Goal: Information Seeking & Learning: Check status

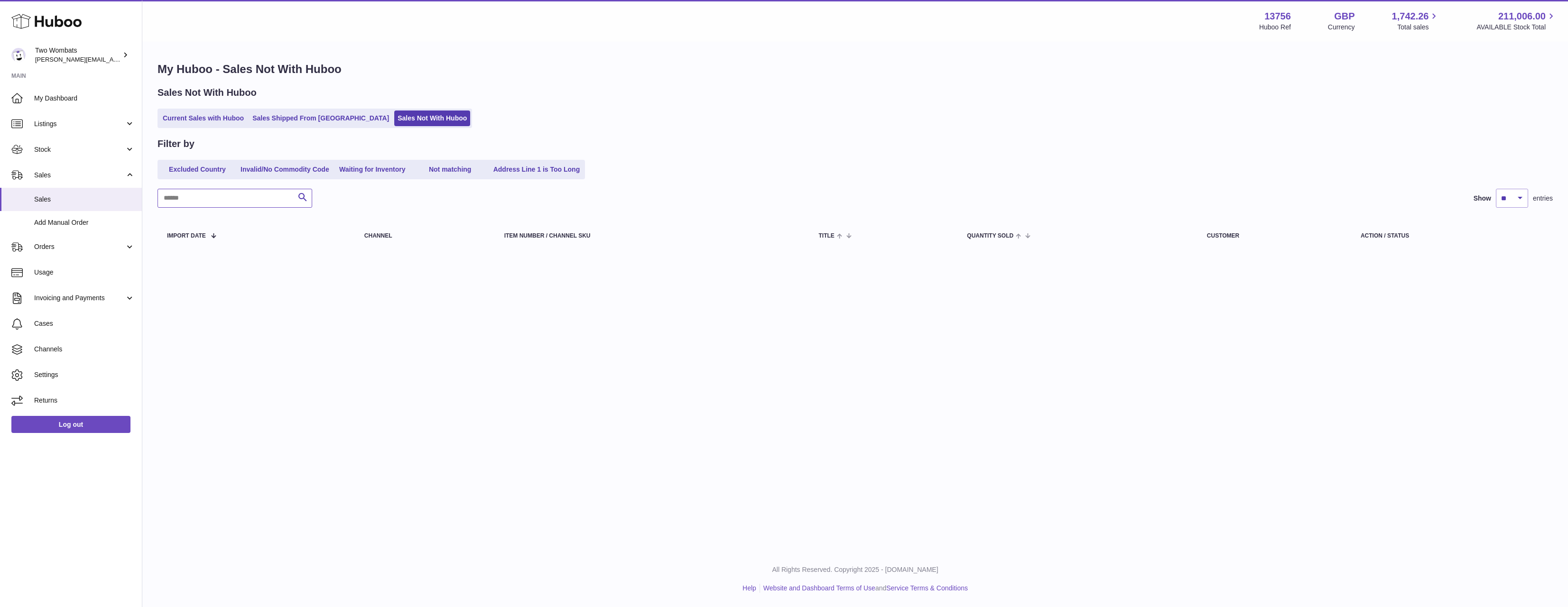
click at [226, 194] on input "text" at bounding box center [235, 198] width 154 height 19
paste input "******"
drag, startPoint x: 227, startPoint y: 199, endPoint x: 114, endPoint y: 209, distance: 113.4
click at [114, 209] on div "Huboo Two Wombats [PERSON_NAME][EMAIL_ADDRESS][DOMAIN_NAME] Main My Dashboard L…" at bounding box center [784, 304] width 1568 height 607
type input "*"
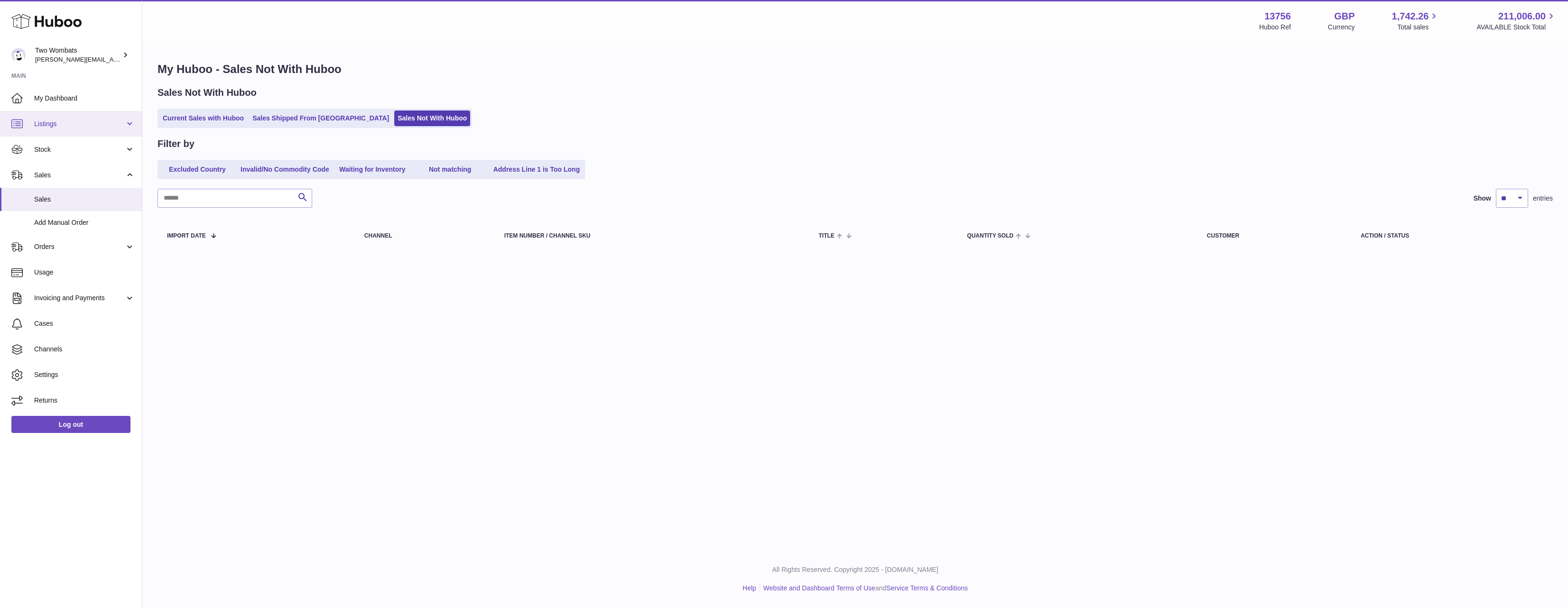
click at [96, 125] on span "Listings" at bounding box center [79, 124] width 91 height 9
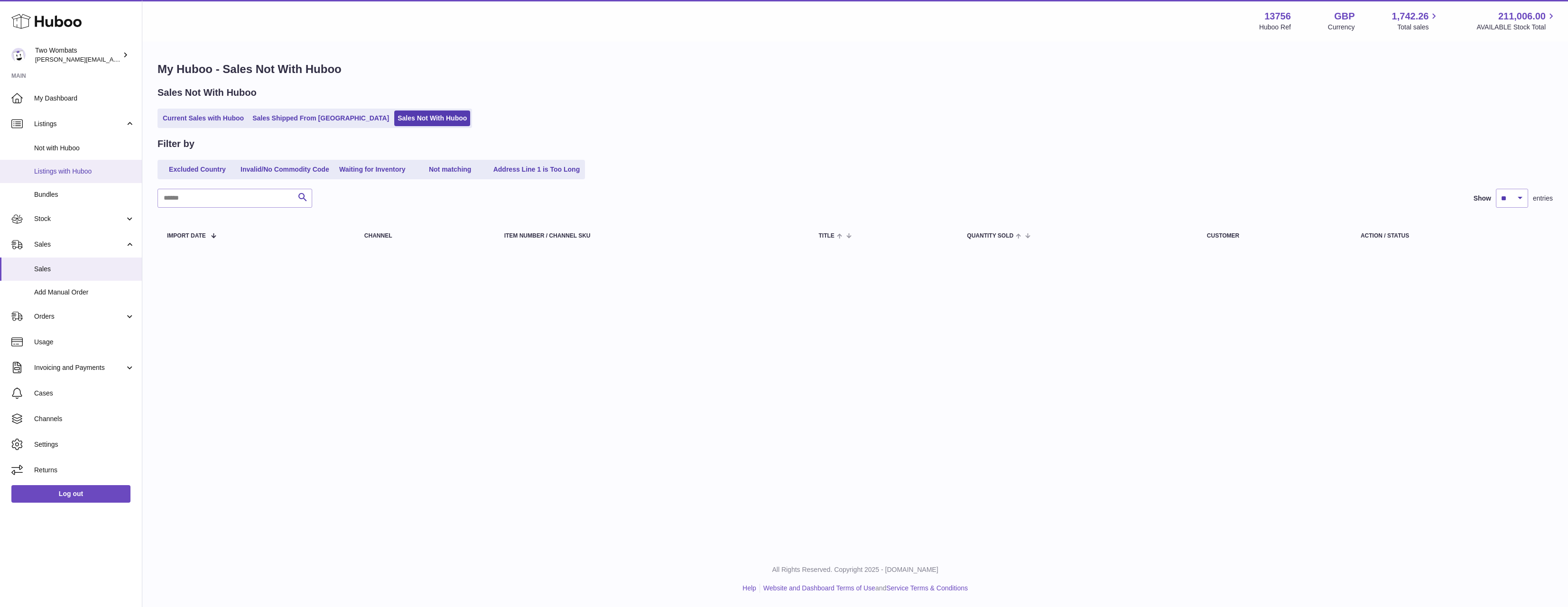
click at [79, 162] on link "Listings with Huboo" at bounding box center [71, 171] width 142 height 23
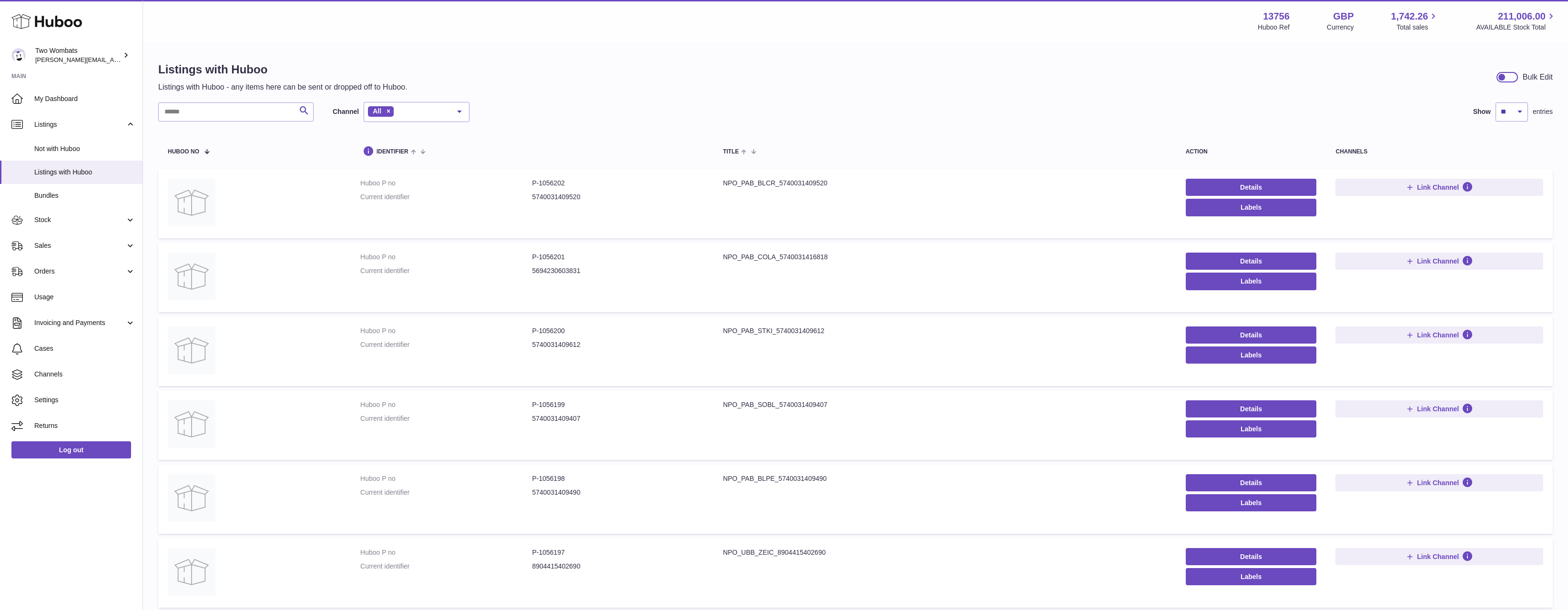
click at [214, 125] on div "Search Channel All All eBay Amazon Shopify Woocommerce Etsy No elements found. …" at bounding box center [855, 514] width 1394 height 823
click at [218, 112] on input "text" at bounding box center [236, 112] width 155 height 19
paste input "**********"
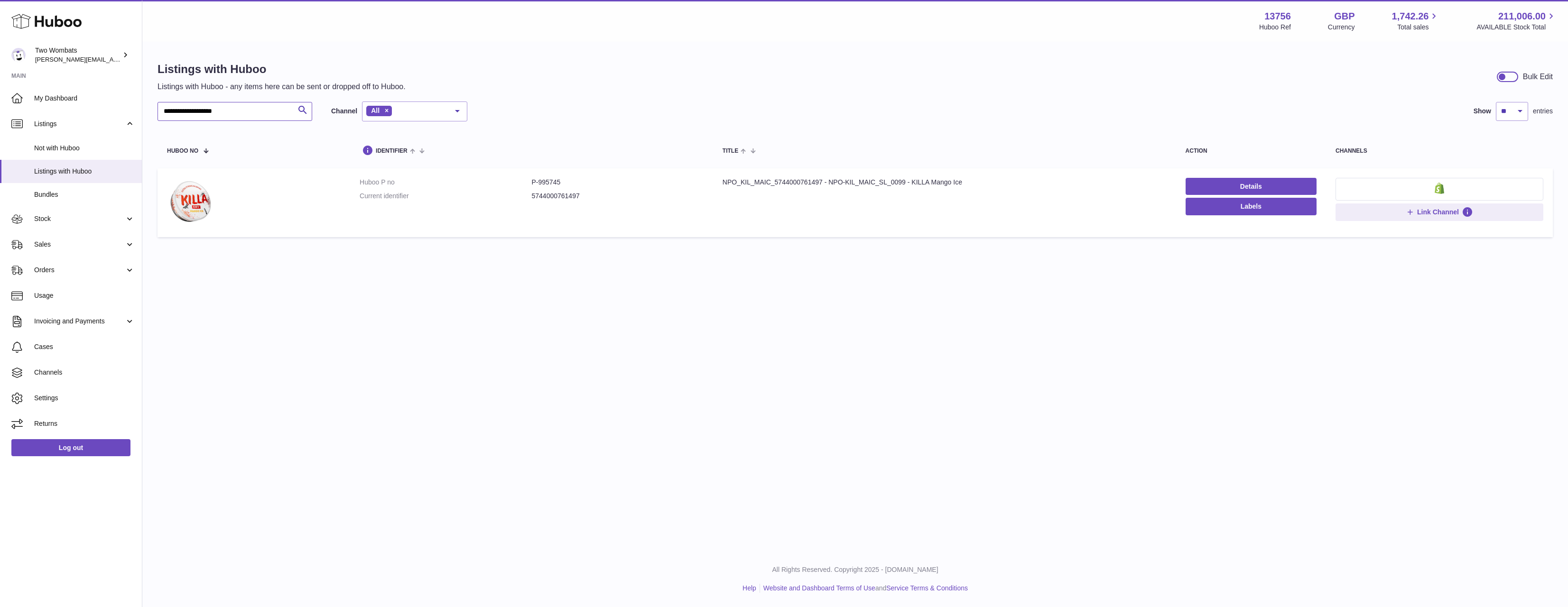
type input "**********"
click at [558, 186] on dd "P-995745" at bounding box center [617, 183] width 171 height 9
drag, startPoint x: 522, startPoint y: 175, endPoint x: 539, endPoint y: 184, distance: 19.2
click at [539, 184] on dd "P-995745" at bounding box center [617, 183] width 171 height 9
copy dd "995745"
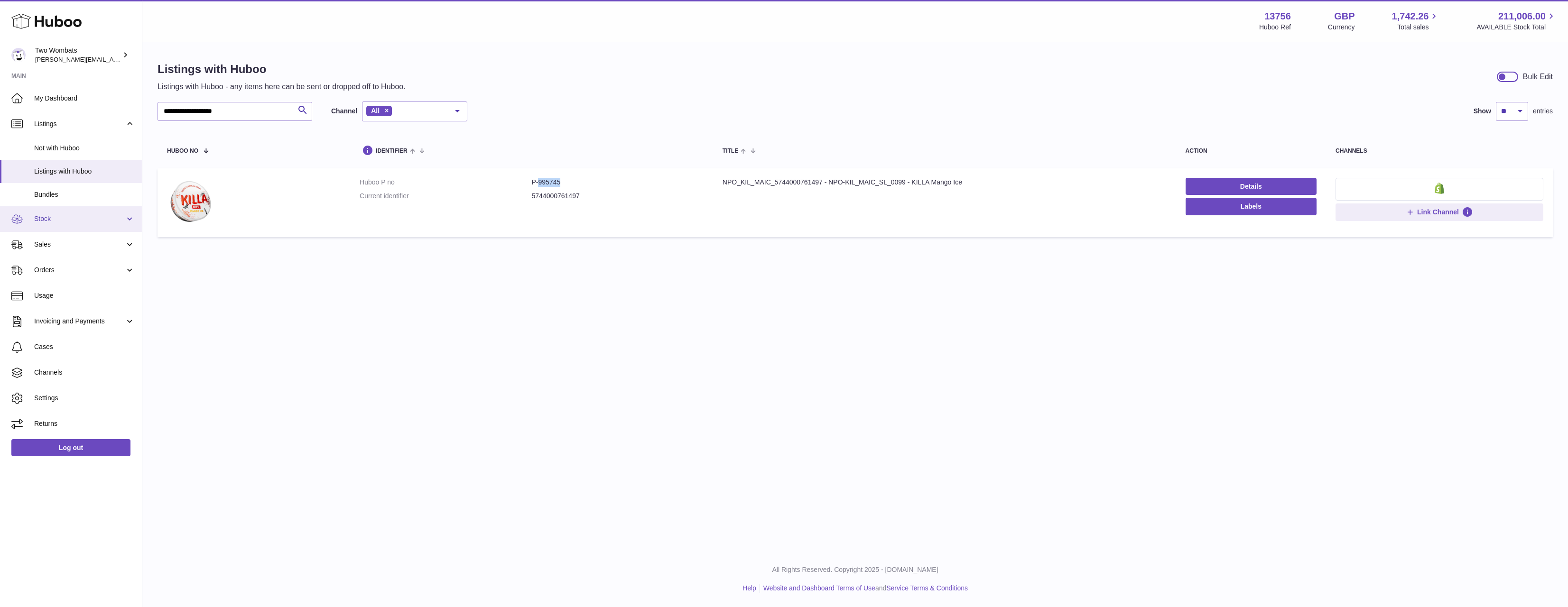
click at [37, 211] on link "Stock" at bounding box center [71, 219] width 142 height 26
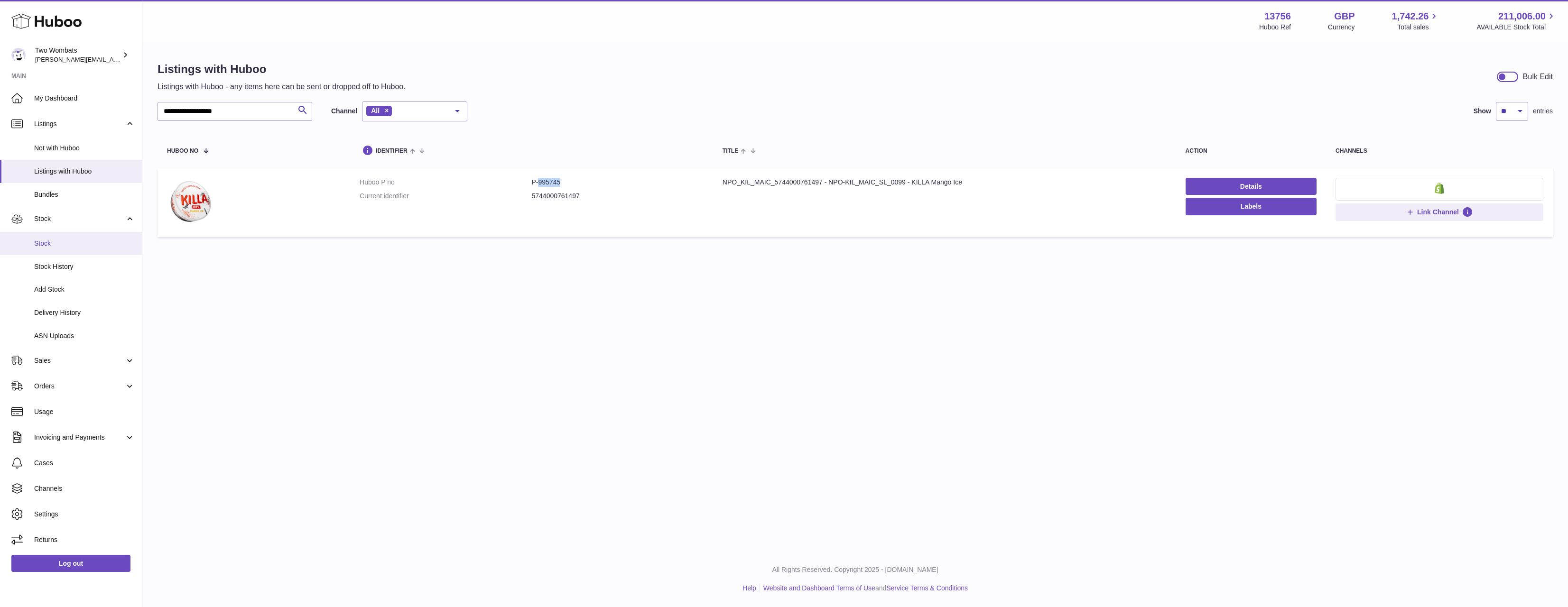
click at [62, 254] on link "Stock" at bounding box center [71, 243] width 142 height 23
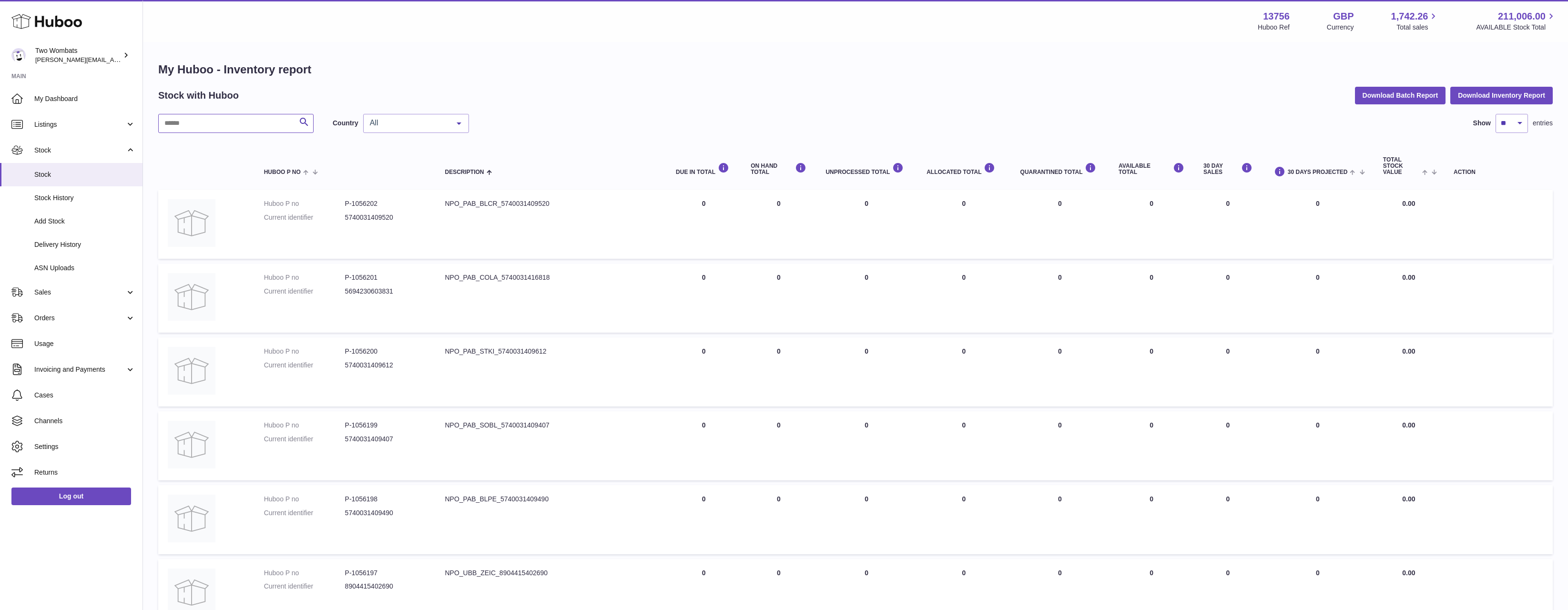
click at [263, 121] on input "text" at bounding box center [236, 123] width 155 height 19
paste input "******"
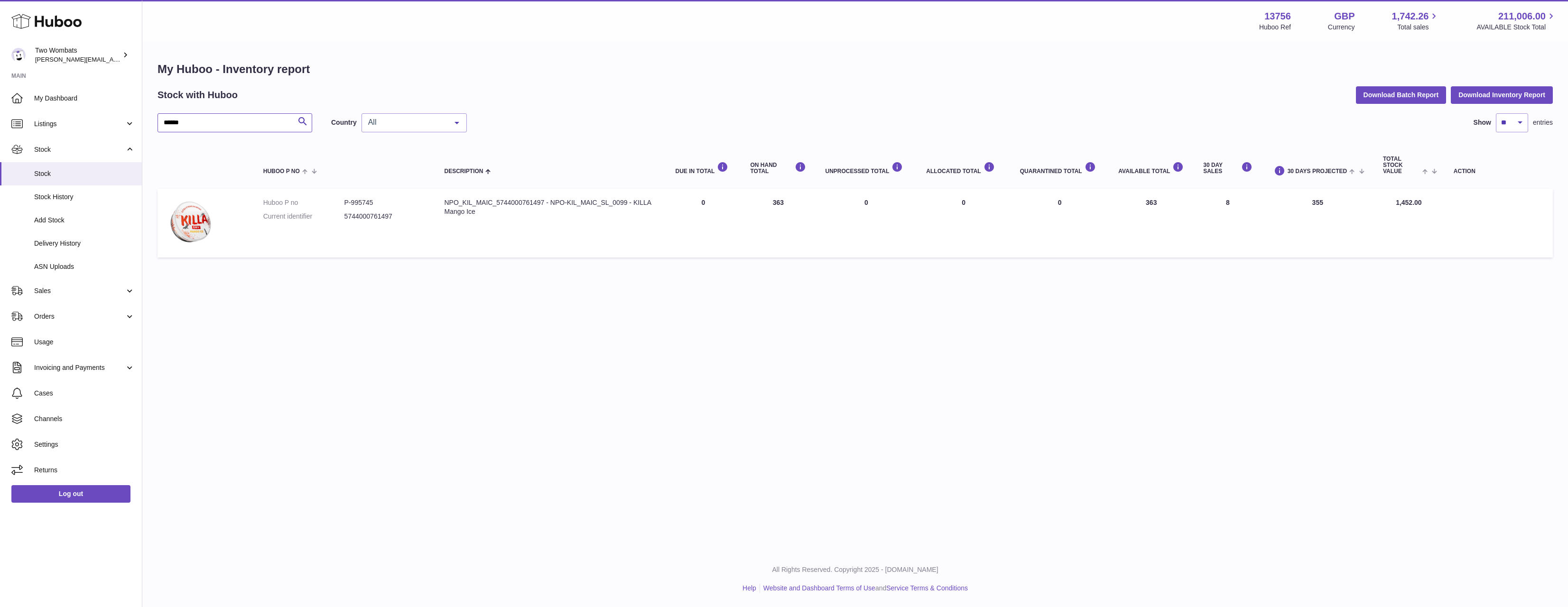
type input "******"
drag, startPoint x: 1139, startPoint y: 208, endPoint x: 1188, endPoint y: 203, distance: 49.3
click at [1188, 203] on td "AVAILABLE Total 363" at bounding box center [1151, 223] width 85 height 69
drag, startPoint x: 1188, startPoint y: 203, endPoint x: 1131, endPoint y: 201, distance: 57.0
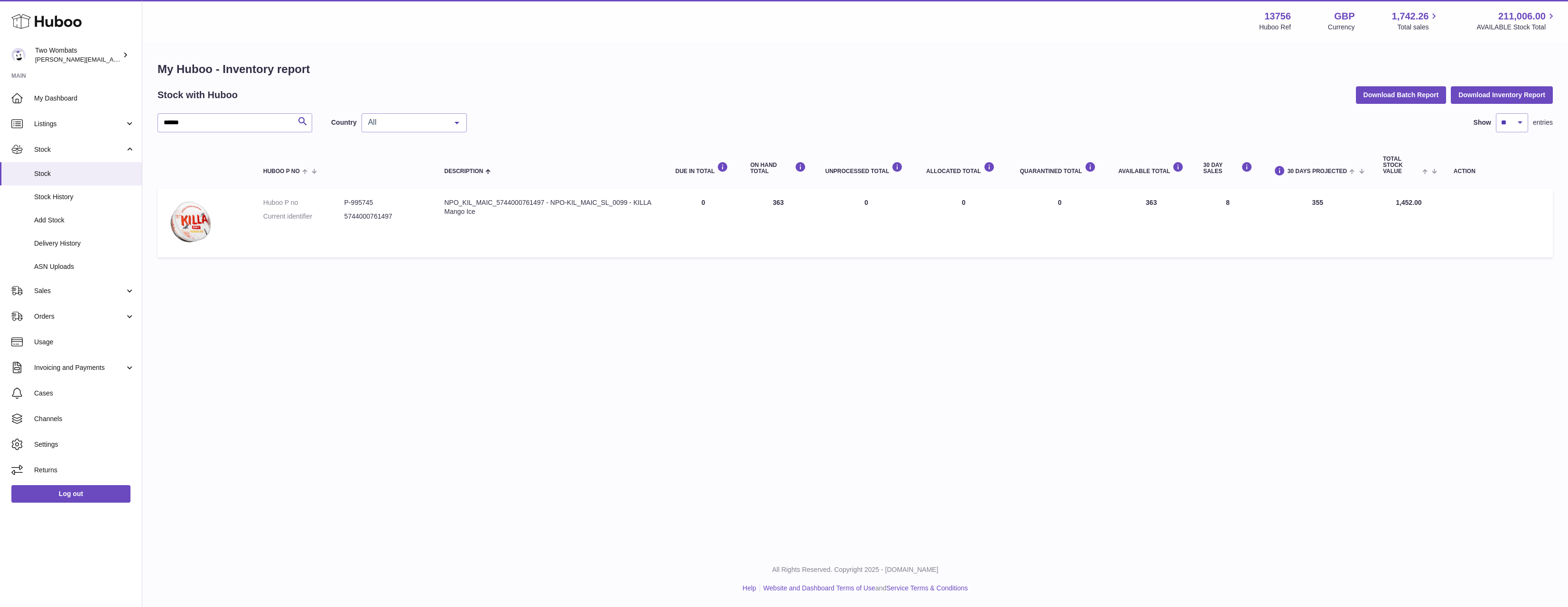
click at [1131, 201] on td "AVAILABLE Total 363" at bounding box center [1151, 223] width 85 height 69
click at [204, 125] on input "******" at bounding box center [235, 123] width 154 height 19
click at [55, 134] on link "Listings" at bounding box center [71, 124] width 142 height 26
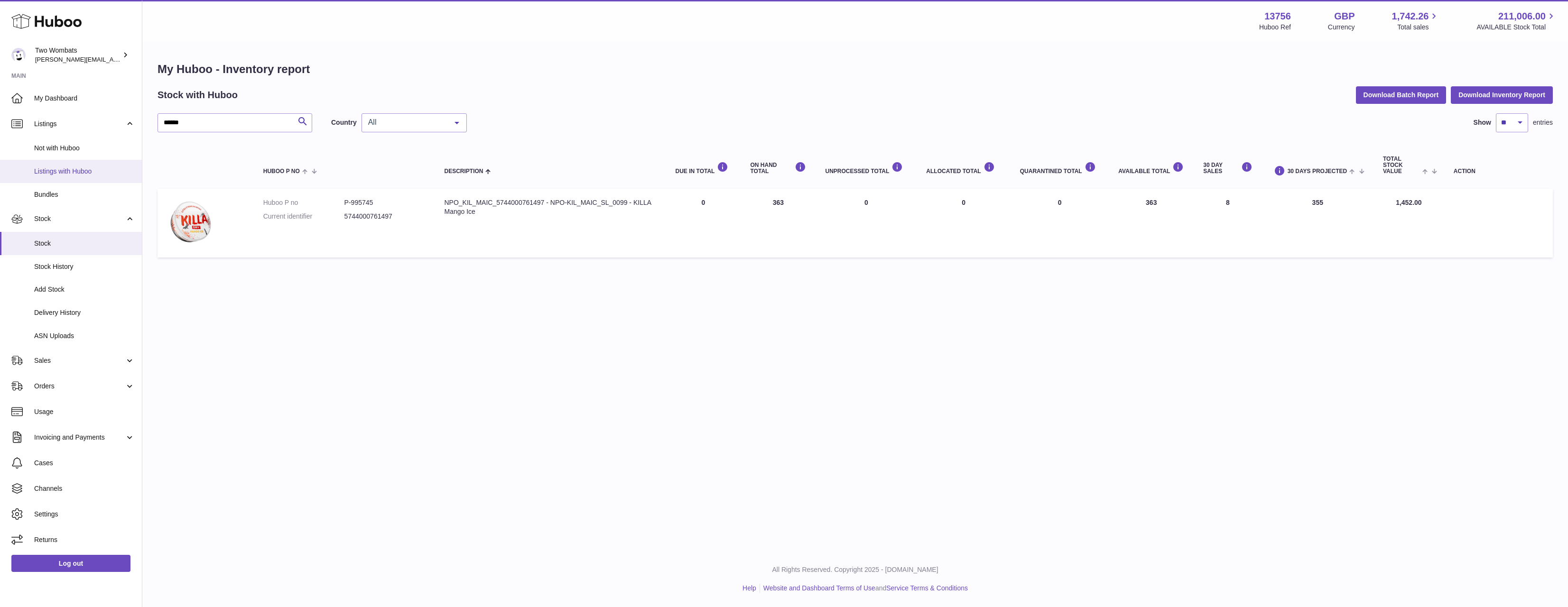
click at [63, 169] on span "Listings with Huboo" at bounding box center [84, 171] width 101 height 9
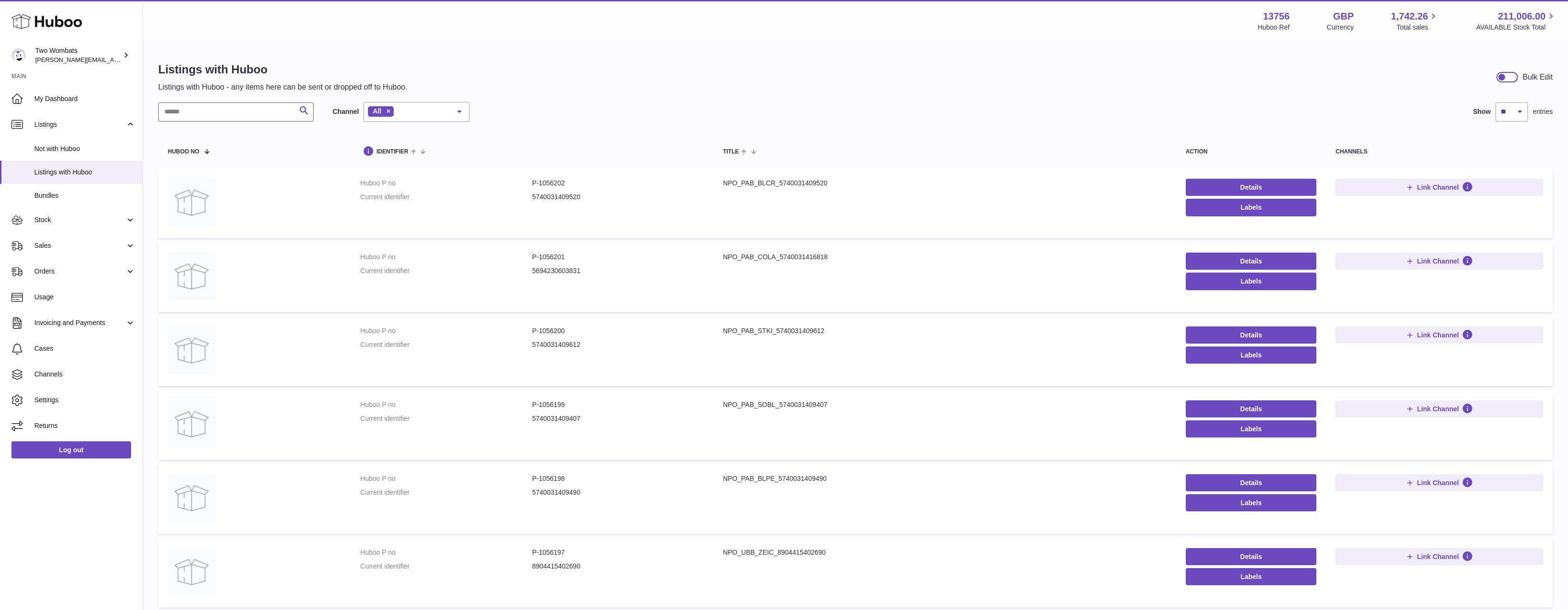
click at [212, 116] on input "text" at bounding box center [236, 112] width 155 height 19
paste input "******"
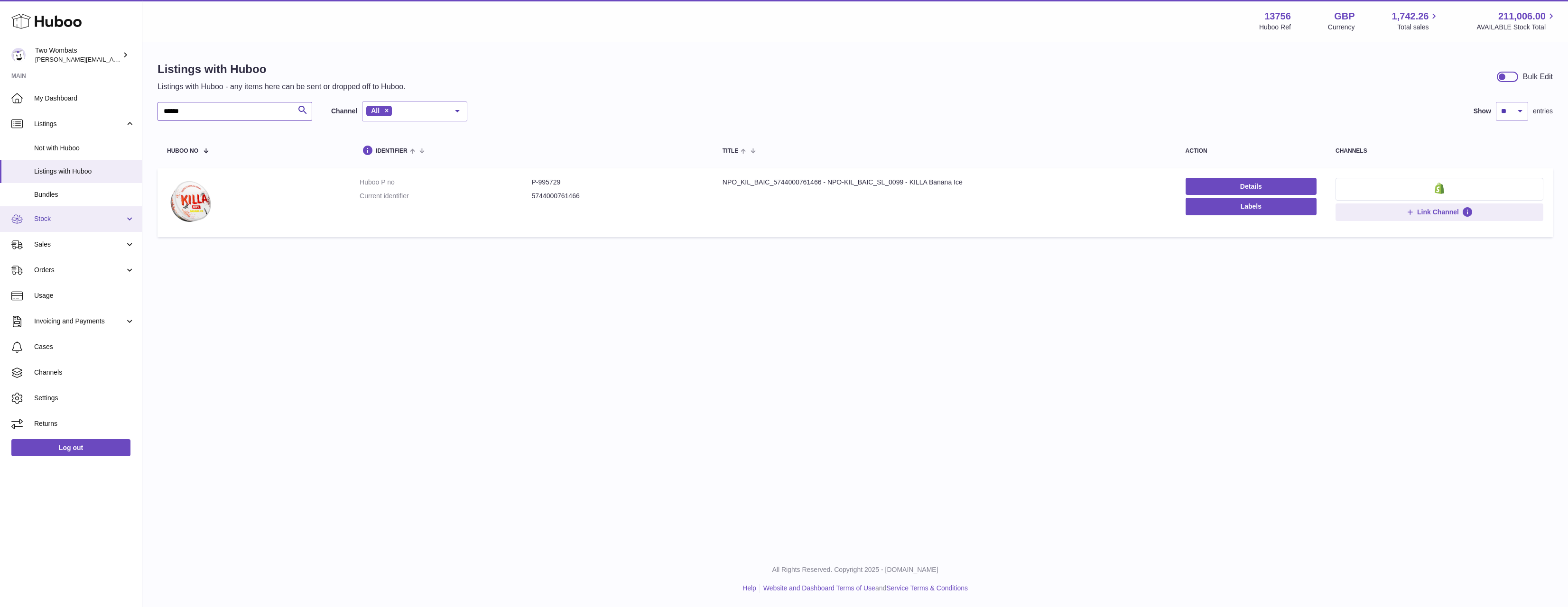
type input "******"
click at [68, 220] on span "Stock" at bounding box center [79, 219] width 91 height 9
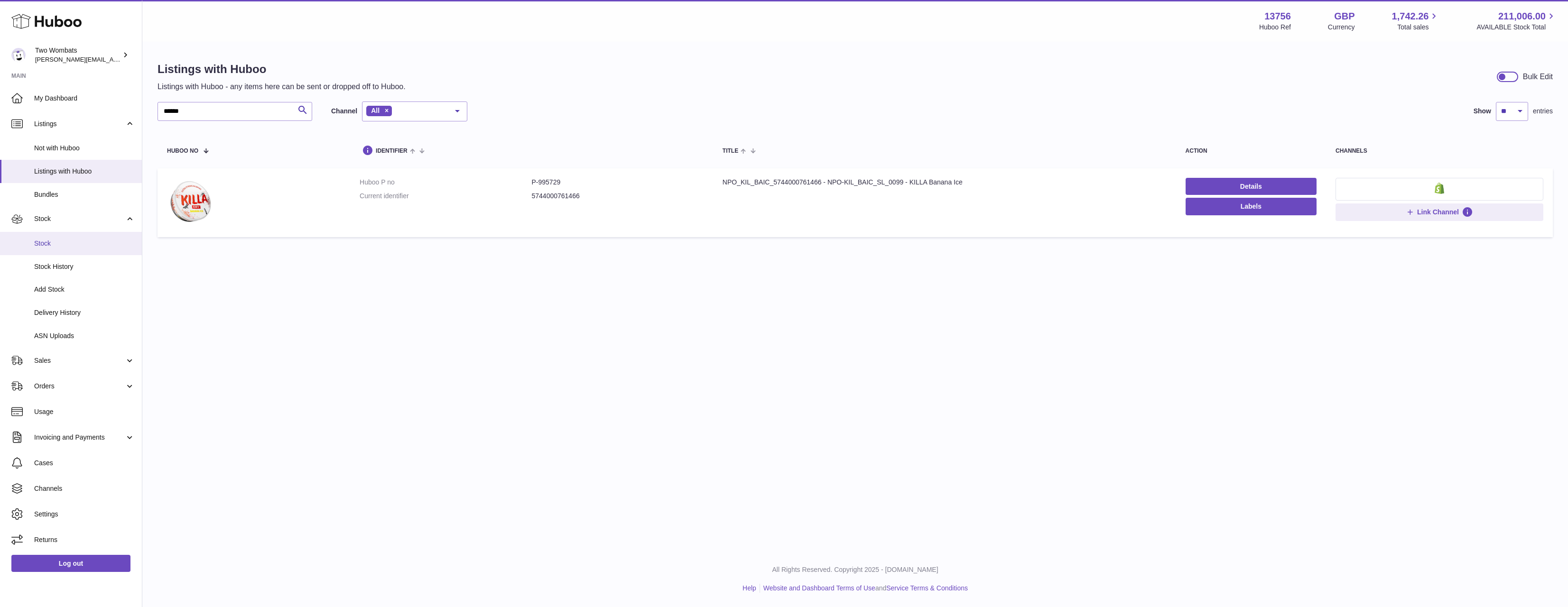
click at [81, 250] on link "Stock" at bounding box center [71, 243] width 142 height 23
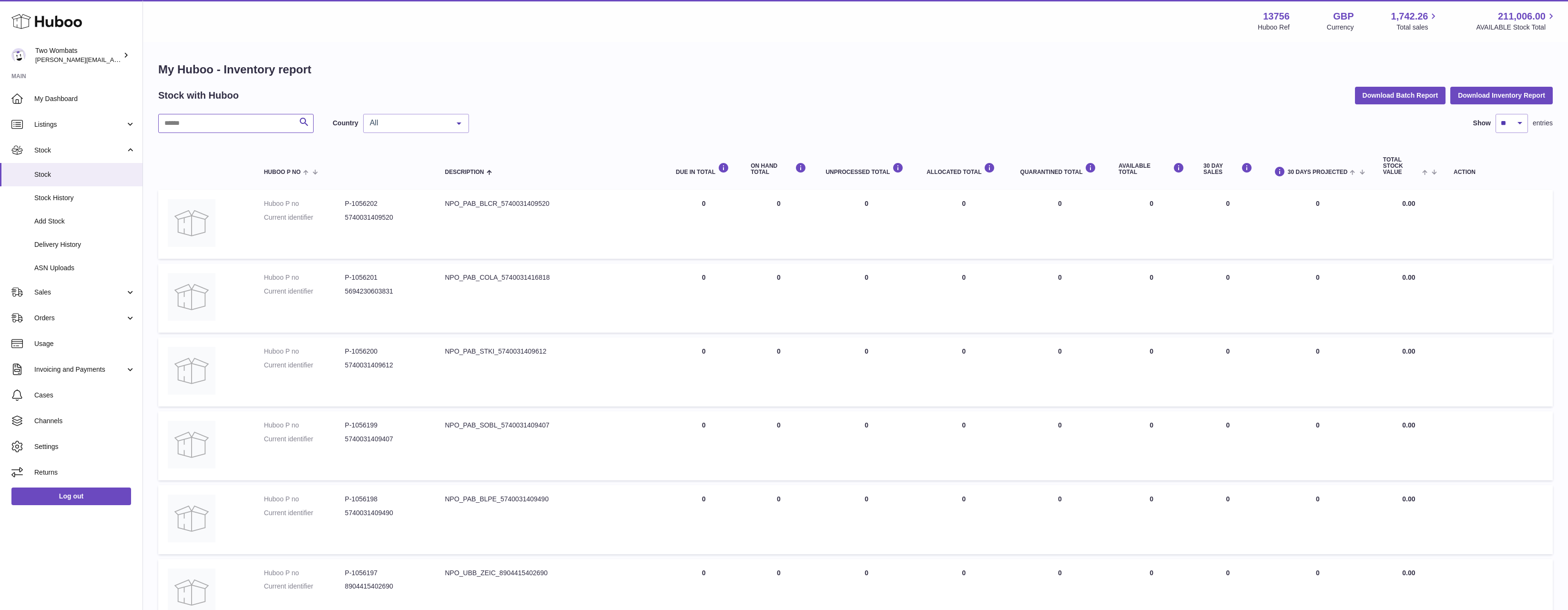
click at [225, 128] on input "text" at bounding box center [236, 123] width 155 height 19
paste input "******"
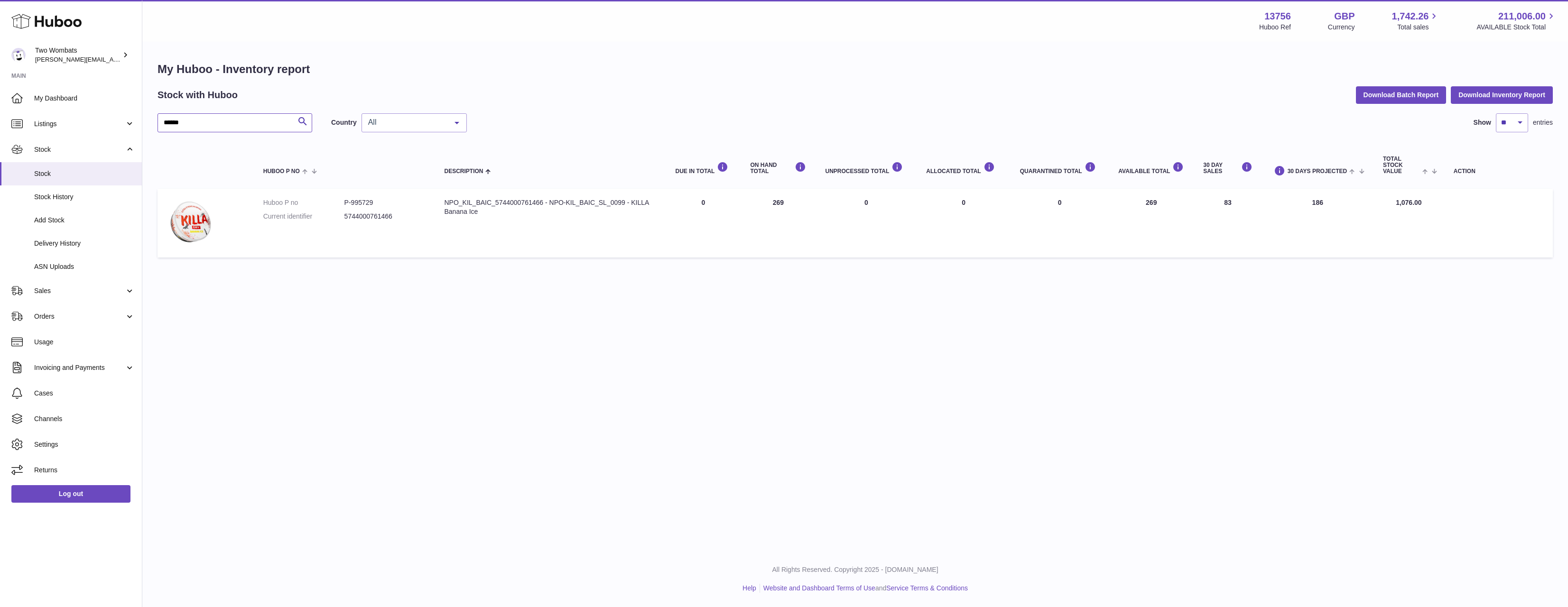
type input "******"
drag, startPoint x: 1292, startPoint y: 202, endPoint x: 1353, endPoint y: 197, distance: 61.2
click at [1353, 197] on td "30 DAYS PROJECTED 186" at bounding box center [1318, 223] width 112 height 69
drag, startPoint x: 1179, startPoint y: 195, endPoint x: 1087, endPoint y: 197, distance: 92.0
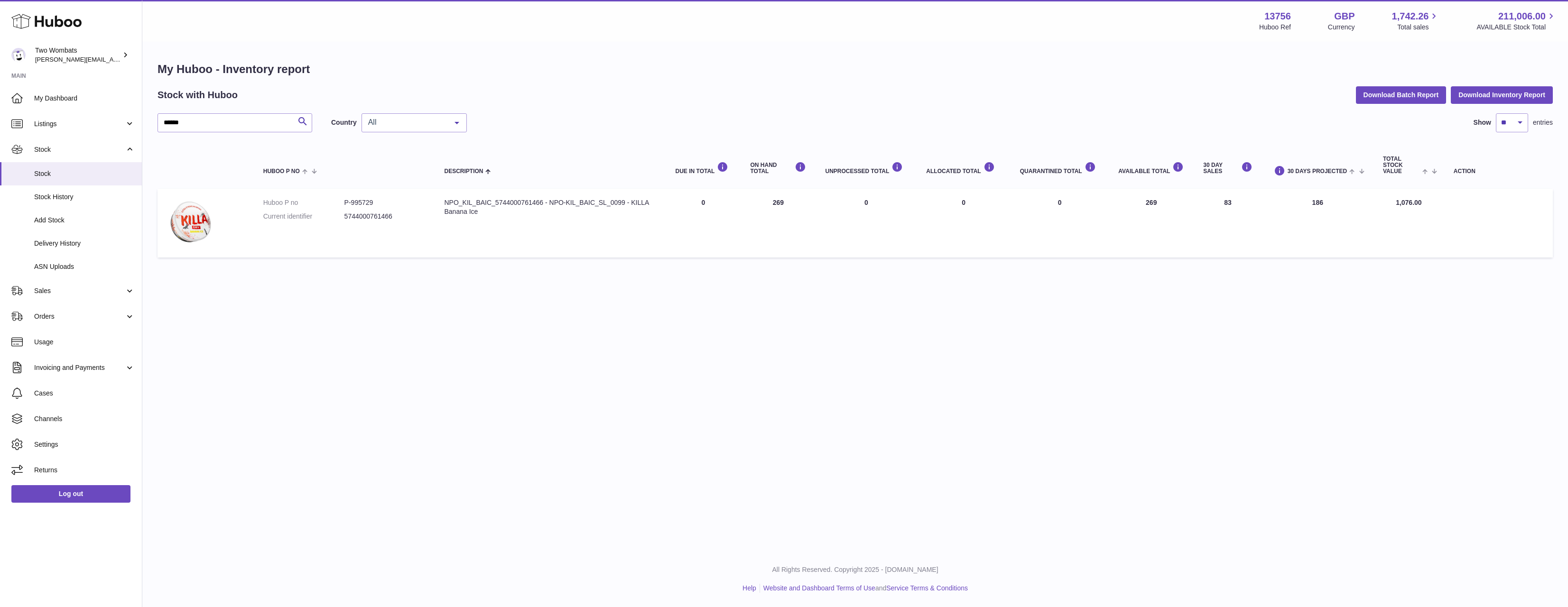
click at [1087, 197] on tr "Huboo P no P-995729 Current identifier 5744000761466 Description NPO_KIL_BAIC_5…" at bounding box center [855, 223] width 1395 height 69
click at [1087, 197] on td "QUARANTINED Total 0" at bounding box center [1060, 223] width 99 height 69
drag, startPoint x: 1087, startPoint y: 197, endPoint x: 1034, endPoint y: 313, distance: 127.5
click at [1062, 302] on div "Menu Huboo 13756 Huboo Ref GBP Currency 1,742.26 Total sales 211,006.00 AVAILAB…" at bounding box center [855, 275] width 1425 height 551
drag, startPoint x: 1036, startPoint y: 315, endPoint x: 1037, endPoint y: 293, distance: 22.0
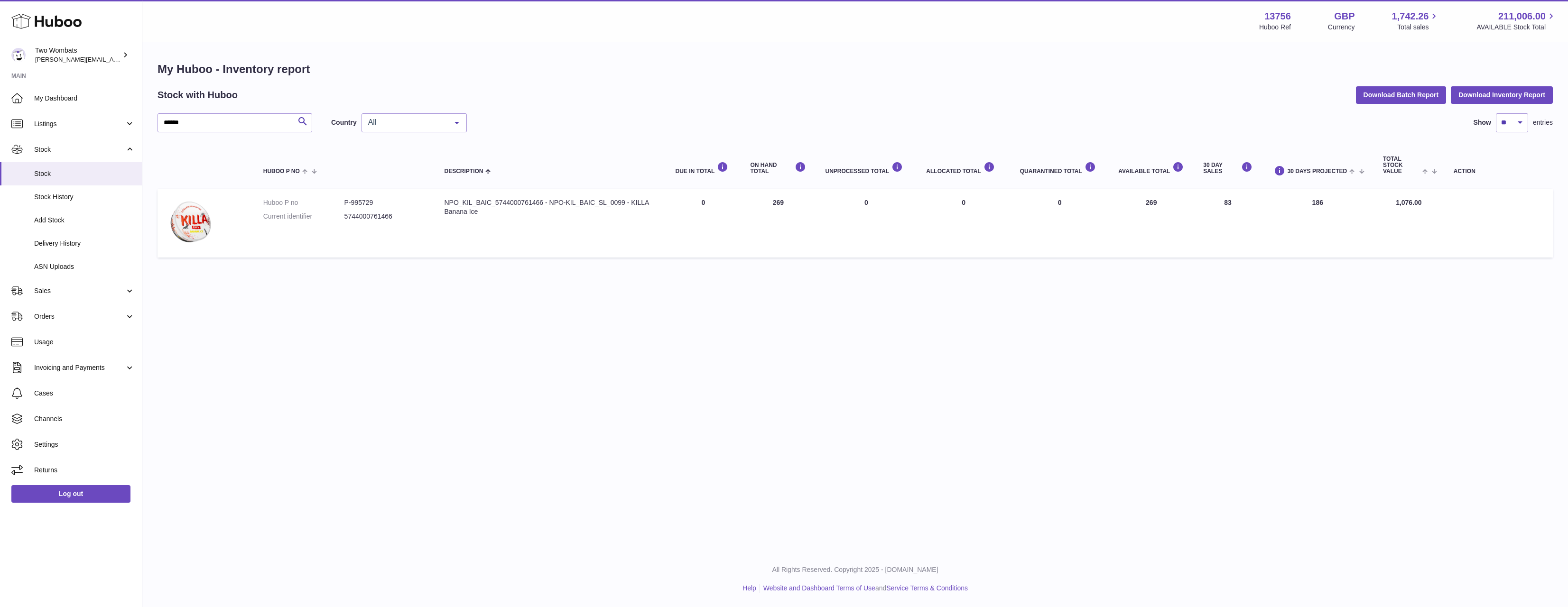
click at [1036, 315] on div "Menu Huboo 13756 Huboo Ref GBP Currency 1,742.26 Total sales 211,006.00 AVAILAB…" at bounding box center [855, 275] width 1425 height 551
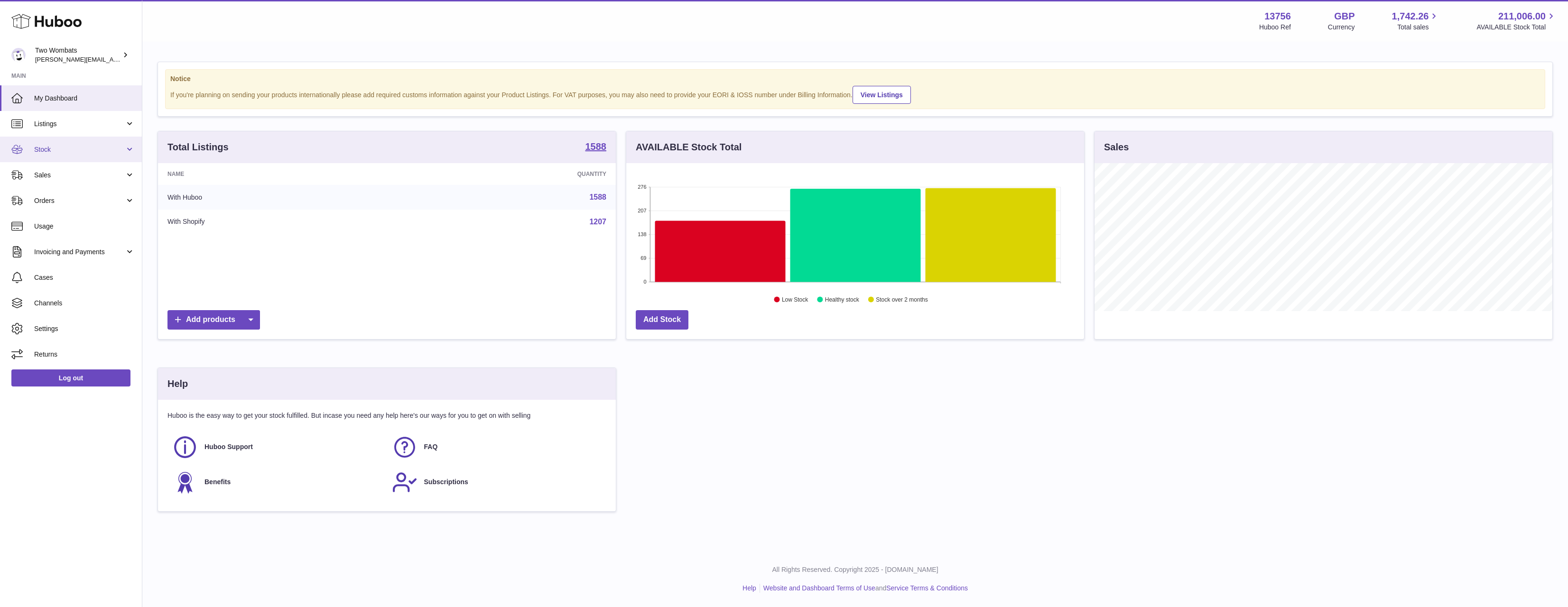
scroll to position [148, 458]
click at [66, 145] on span "Stock" at bounding box center [79, 150] width 91 height 9
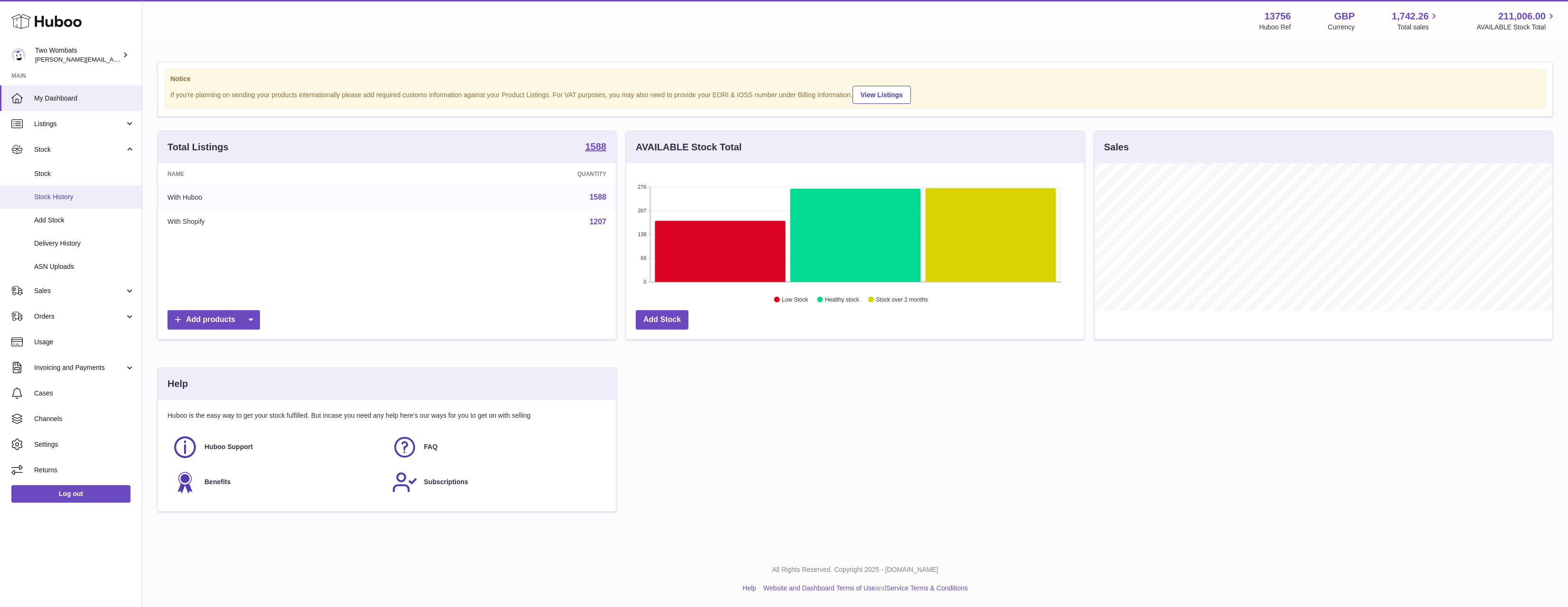
click at [83, 194] on span "Stock History" at bounding box center [84, 197] width 101 height 9
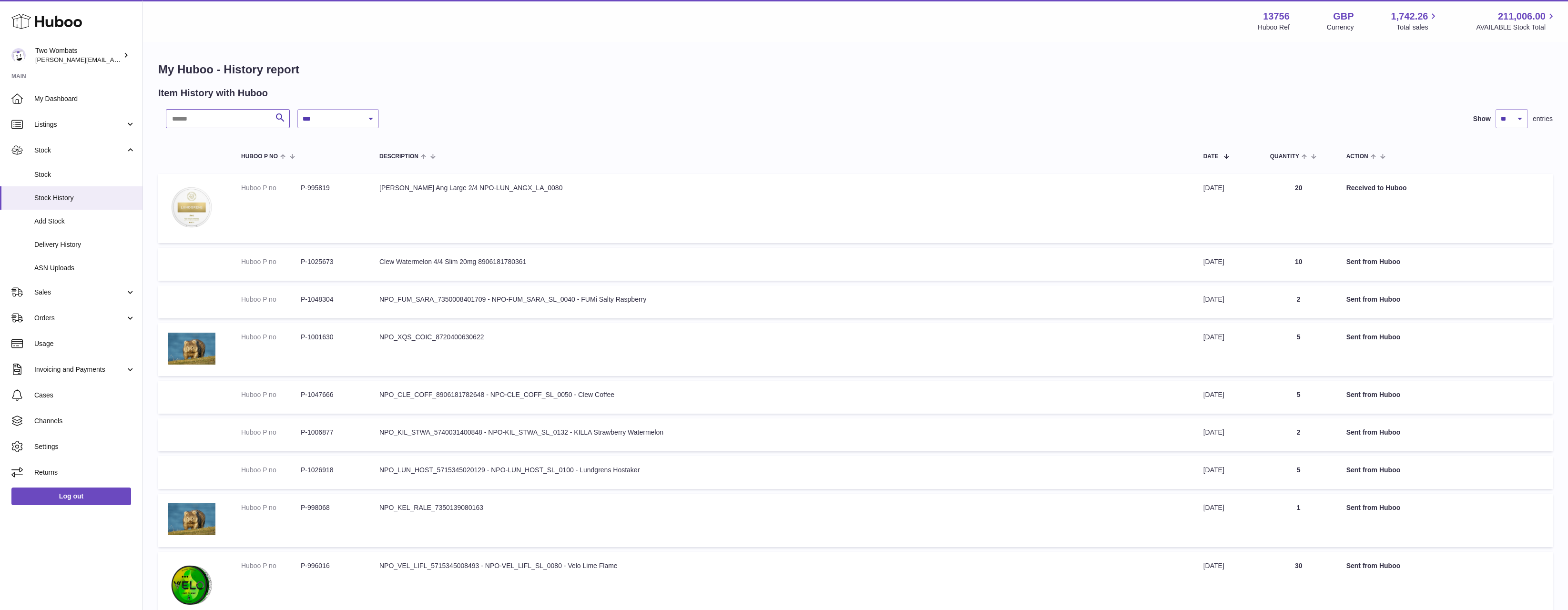
click at [201, 116] on input "text" at bounding box center [228, 118] width 124 height 19
paste input "*******"
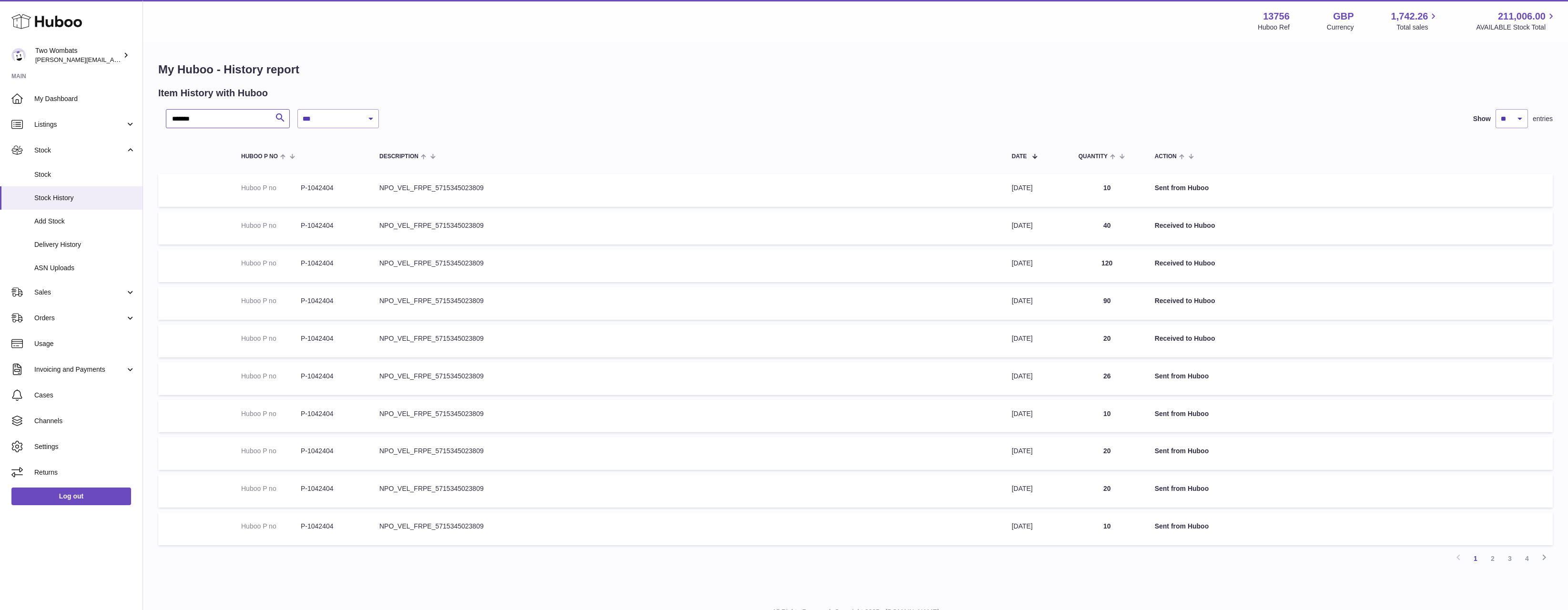
type input "*******"
click at [353, 116] on select "**********" at bounding box center [339, 118] width 82 height 19
select select "*"
click at [298, 109] on select "**********" at bounding box center [339, 118] width 82 height 19
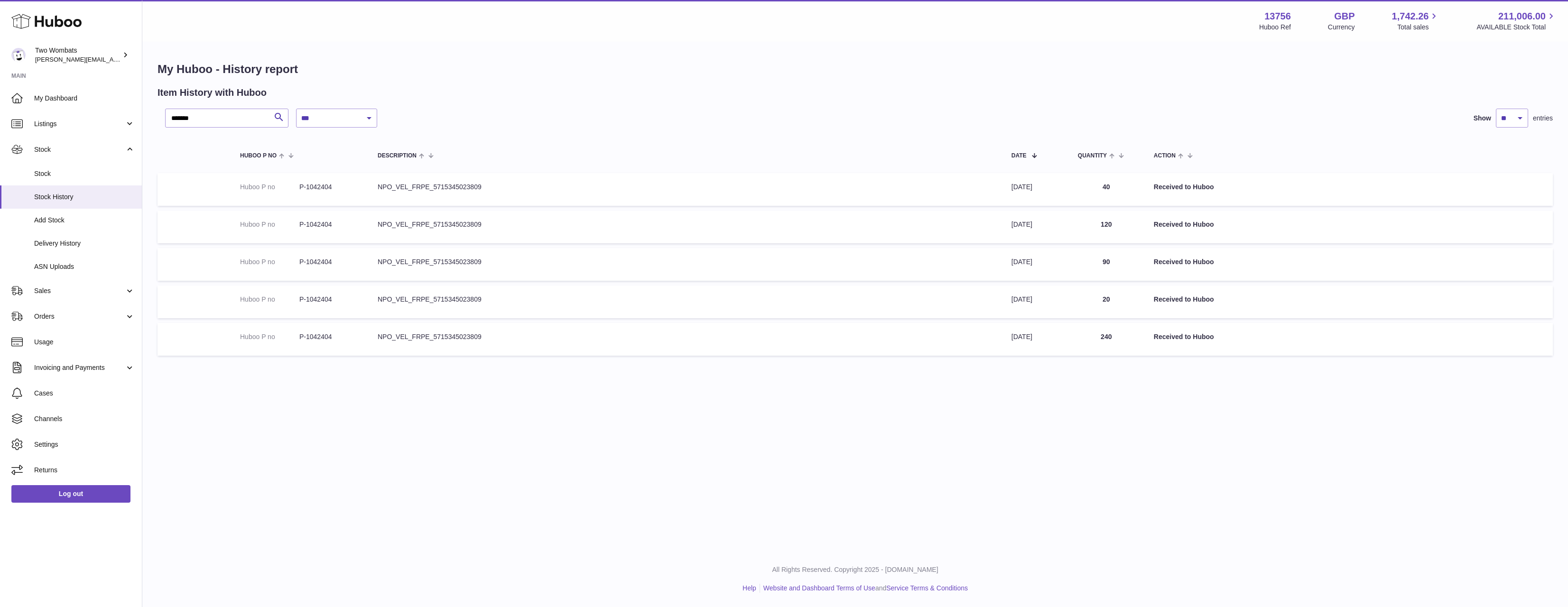
drag, startPoint x: 1133, startPoint y: 351, endPoint x: 1158, endPoint y: 354, distance: 25.2
click at [1158, 354] on tr "Huboo P no P-1042404 Description NPO_VEL_FRPE_5715345023809 Date 25th Apr 2025 …" at bounding box center [855, 340] width 1395 height 33
click at [1158, 354] on td "Action Received to Huboo" at bounding box center [1349, 340] width 409 height 33
drag, startPoint x: 1134, startPoint y: 353, endPoint x: 1067, endPoint y: 325, distance: 72.6
click at [1067, 324] on tr "Huboo P no P-1042404 Description NPO_VEL_FRPE_5715345023809 Date 25th Apr 2025 …" at bounding box center [855, 340] width 1395 height 33
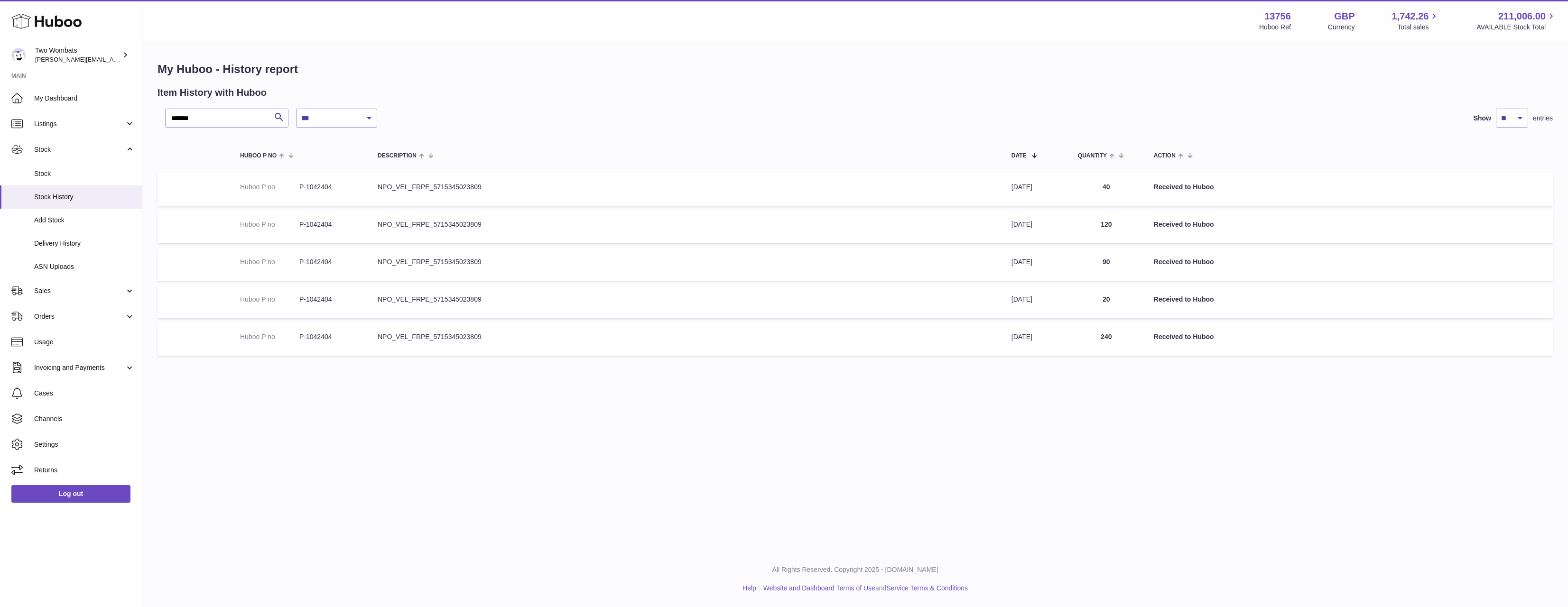
click at [1085, 347] on td "Quantity 240" at bounding box center [1106, 340] width 76 height 33
drag, startPoint x: 1059, startPoint y: 338, endPoint x: 1006, endPoint y: 333, distance: 53.2
click at [1006, 333] on tr "Huboo P no P-1042404 Description NPO_VEL_FRPE_5715345023809 Date 25th Apr 2025 …" at bounding box center [855, 340] width 1395 height 33
drag, startPoint x: 1056, startPoint y: 305, endPoint x: 978, endPoint y: 282, distance: 81.3
click at [958, 279] on tbody "Huboo P no P-1042404 Description NPO_VEL_FRPE_5715345023809 Date 4th Aug 2025 Q…" at bounding box center [855, 264] width 1395 height 182
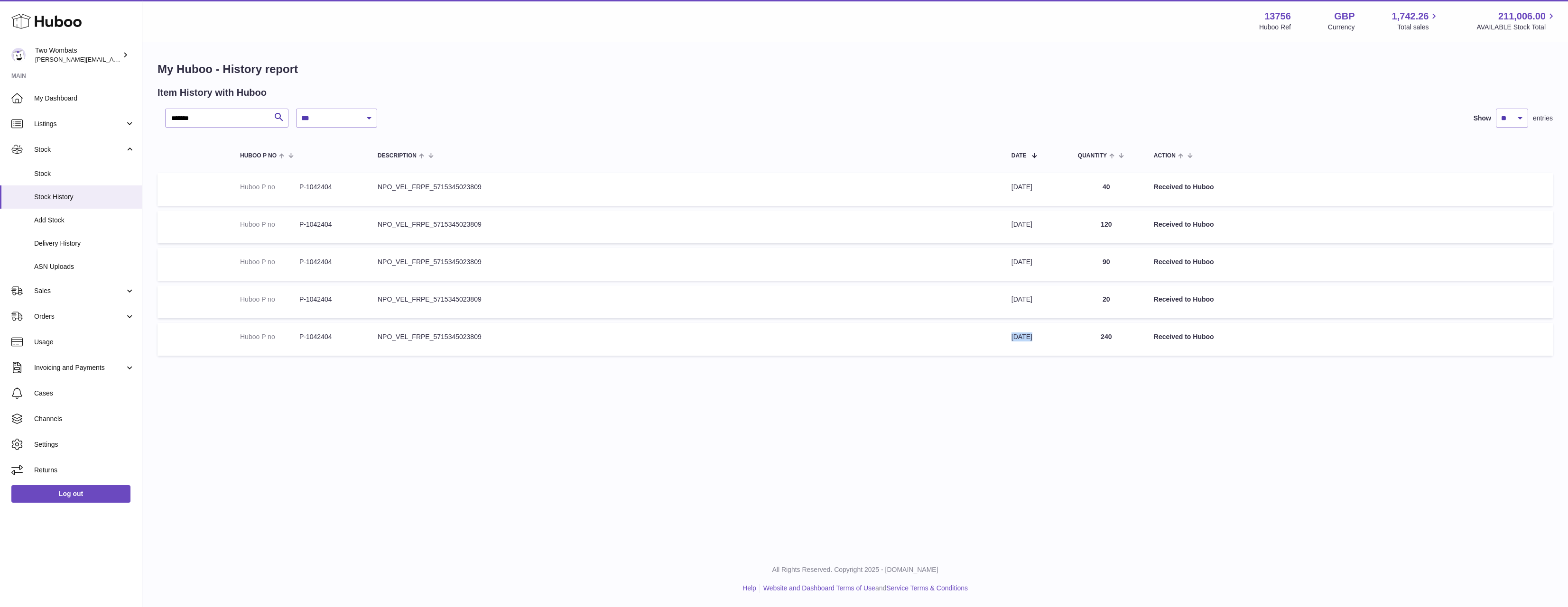
click at [1041, 295] on td "Date 30th Jun 2025" at bounding box center [1035, 302] width 66 height 33
drag, startPoint x: 1058, startPoint y: 304, endPoint x: 1013, endPoint y: 265, distance: 59.5
click at [1013, 265] on tbody "Huboo P no P-1042404 Description NPO_VEL_FRPE_5715345023809 Date 4th Aug 2025 Q…" at bounding box center [855, 264] width 1395 height 182
click at [1000, 262] on td "Description NPO_VEL_FRPE_5715345023809" at bounding box center [684, 265] width 634 height 33
drag, startPoint x: 1080, startPoint y: 278, endPoint x: 1267, endPoint y: 305, distance: 188.9
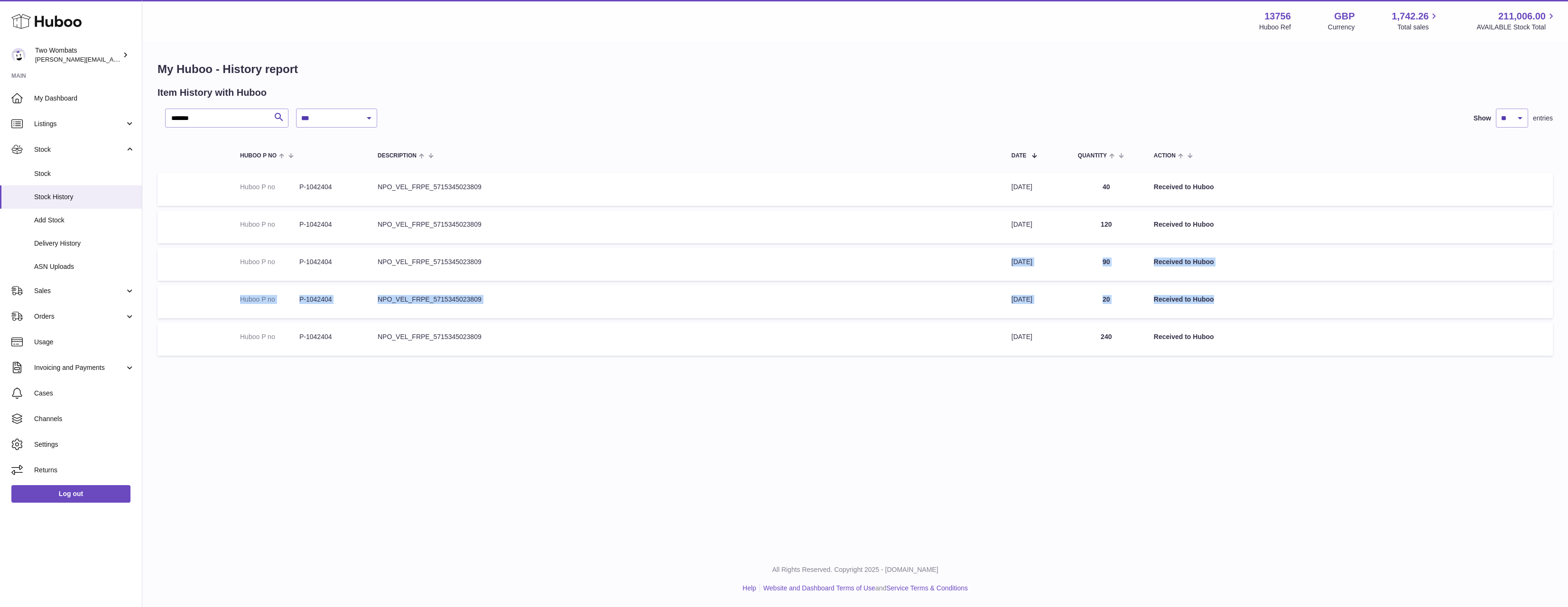
click at [1267, 305] on tbody "Huboo P no P-1042404 Description NPO_VEL_FRPE_5715345023809 Date 4th Aug 2025 Q…" at bounding box center [855, 264] width 1395 height 182
drag, startPoint x: 1104, startPoint y: 244, endPoint x: 1087, endPoint y: 234, distance: 19.7
click at [1098, 239] on table "Huboo P no Description Date Quantity Action Huboo P no P-1042404 Description NP…" at bounding box center [855, 248] width 1395 height 223
click at [998, 185] on td "Description NPO_VEL_FRPE_5715345023809" at bounding box center [684, 190] width 634 height 33
drag, startPoint x: 998, startPoint y: 185, endPoint x: 1121, endPoint y: 346, distance: 202.6
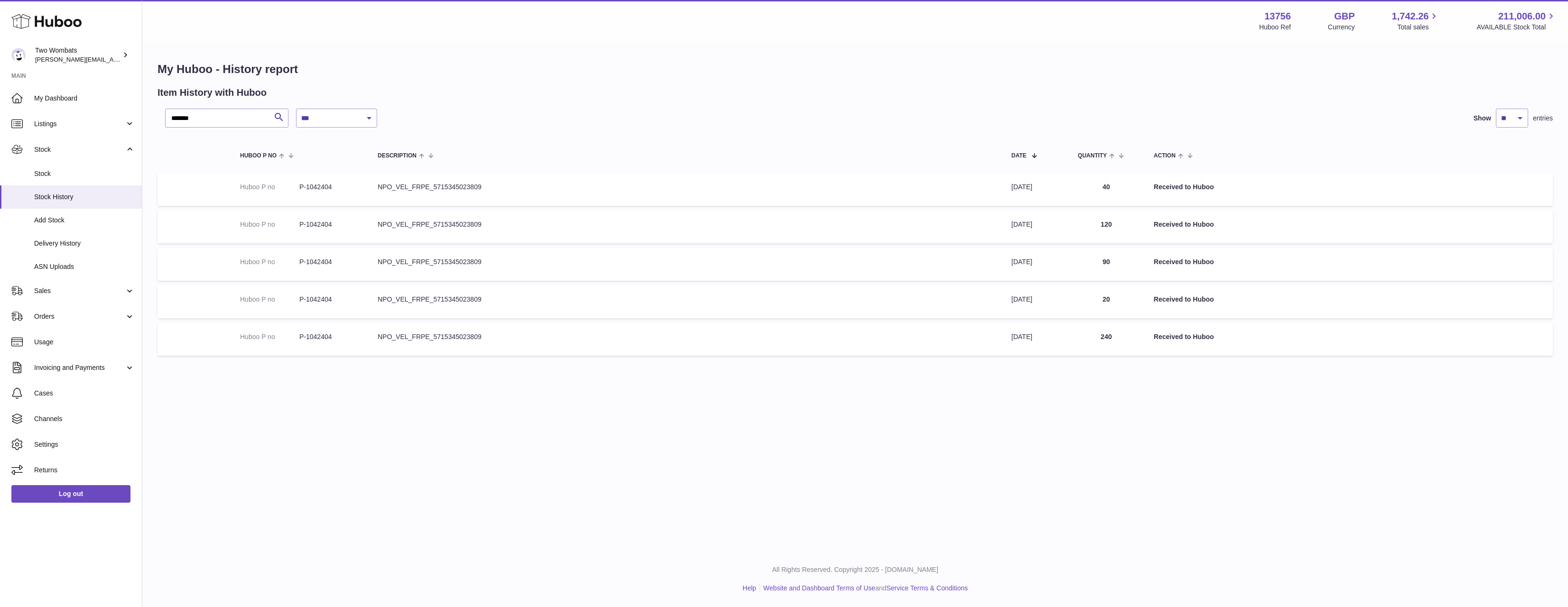
click at [1121, 346] on tbody "Huboo P no P-1042404 Description NPO_VEL_FRPE_5715345023809 Date 4th Aug 2025 Q…" at bounding box center [855, 264] width 1395 height 182
click at [1121, 346] on td "Quantity 240" at bounding box center [1106, 340] width 76 height 33
drag, startPoint x: 1121, startPoint y: 346, endPoint x: 1000, endPoint y: 194, distance: 194.3
click at [1000, 194] on tbody "Huboo P no P-1042404 Description NPO_VEL_FRPE_5715345023809 Date 4th Aug 2025 Q…" at bounding box center [855, 264] width 1395 height 182
click at [1000, 194] on td "Description NPO_VEL_FRPE_5715345023809" at bounding box center [684, 190] width 634 height 33
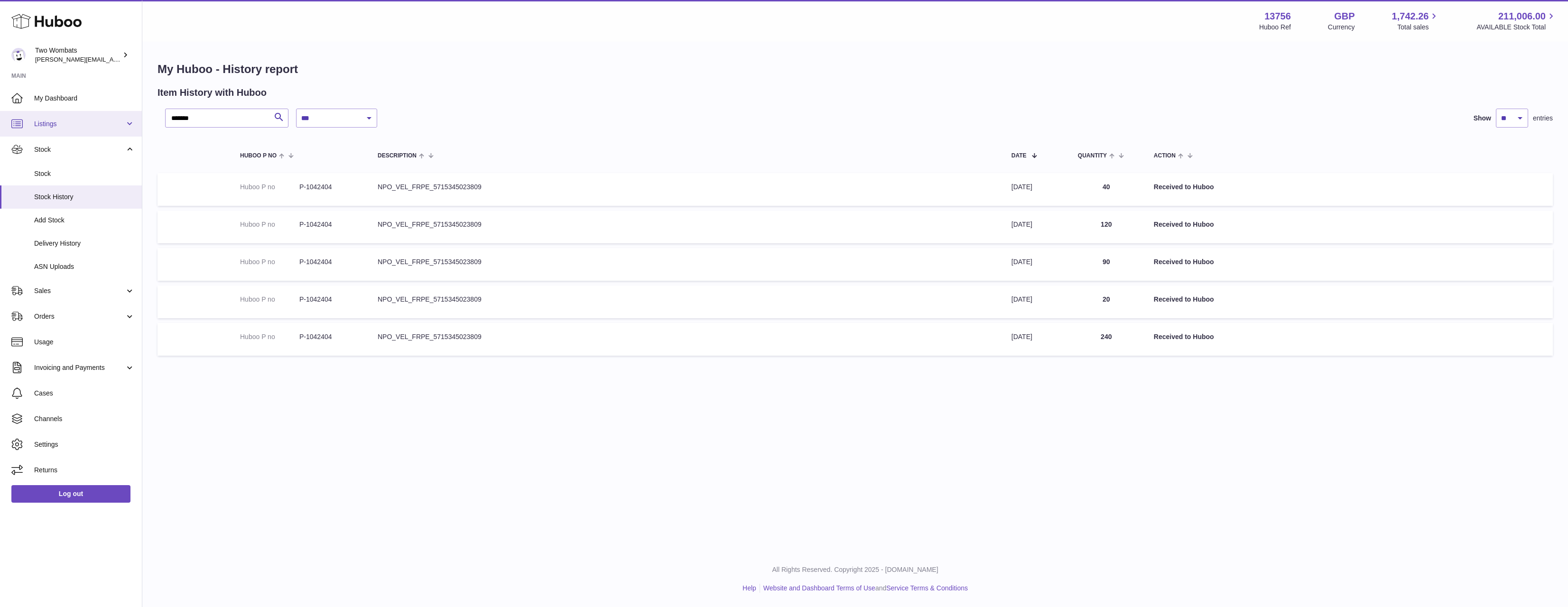
click at [76, 127] on span "Listings" at bounding box center [79, 124] width 91 height 9
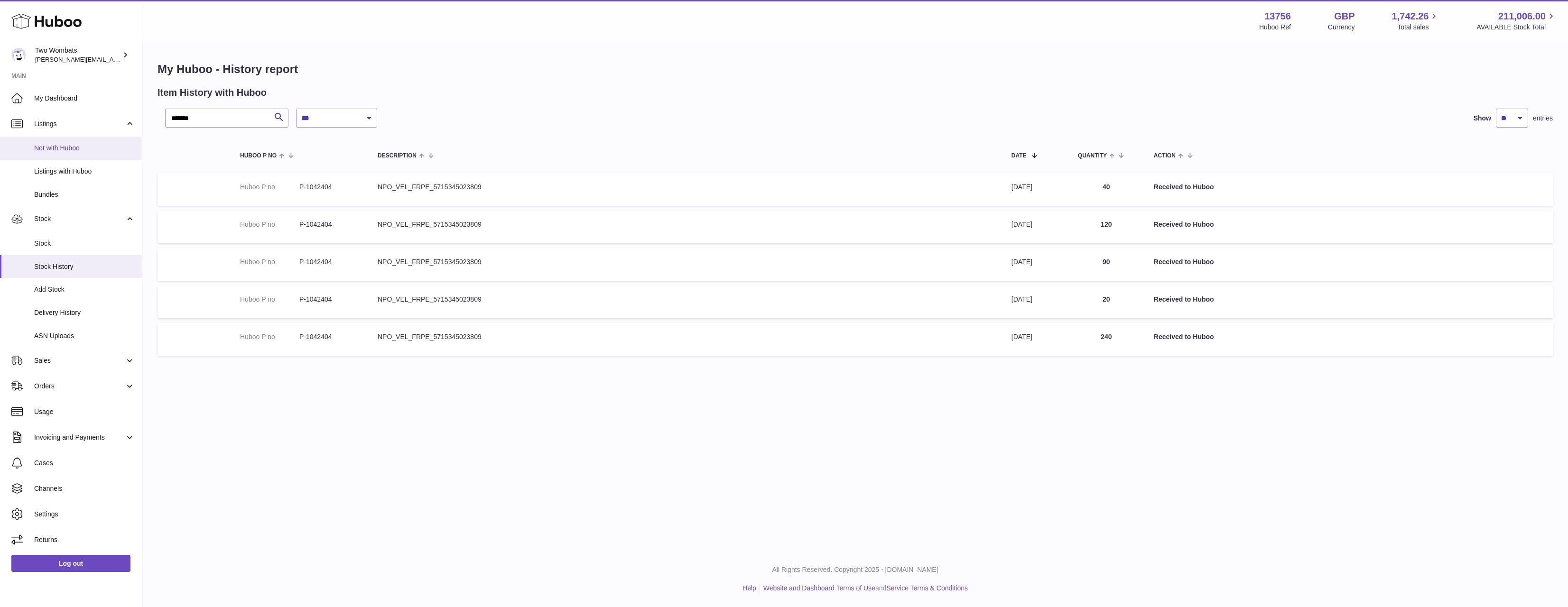
click at [73, 158] on link "Not with Huboo" at bounding box center [71, 148] width 142 height 23
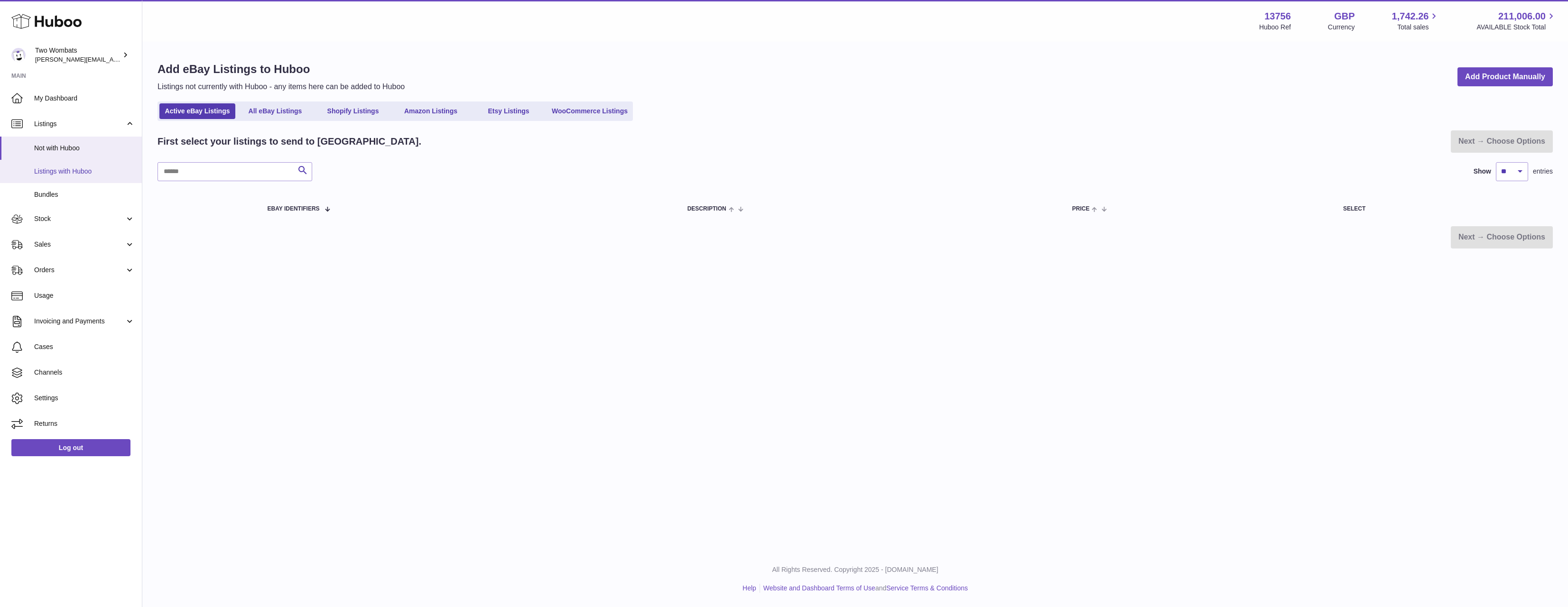
click at [73, 175] on span "Listings with Huboo" at bounding box center [84, 171] width 101 height 9
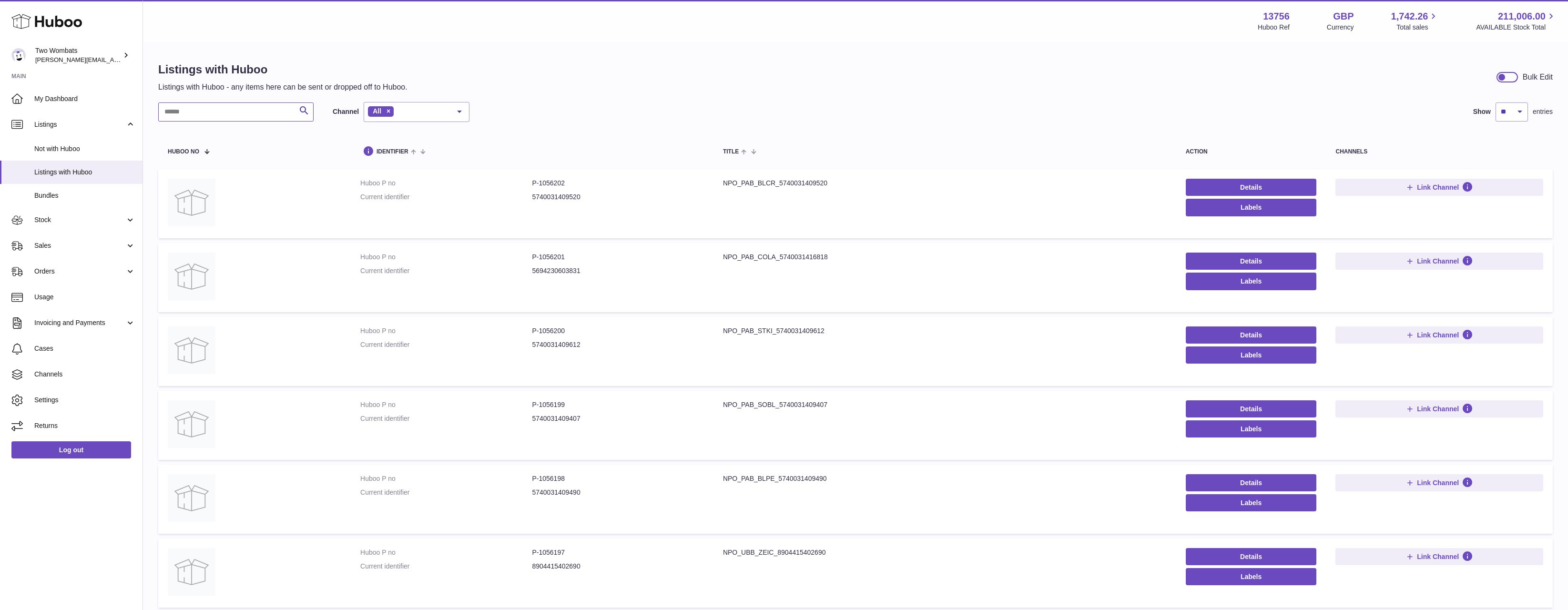
click at [197, 111] on input "text" at bounding box center [236, 112] width 155 height 19
paste input "**********"
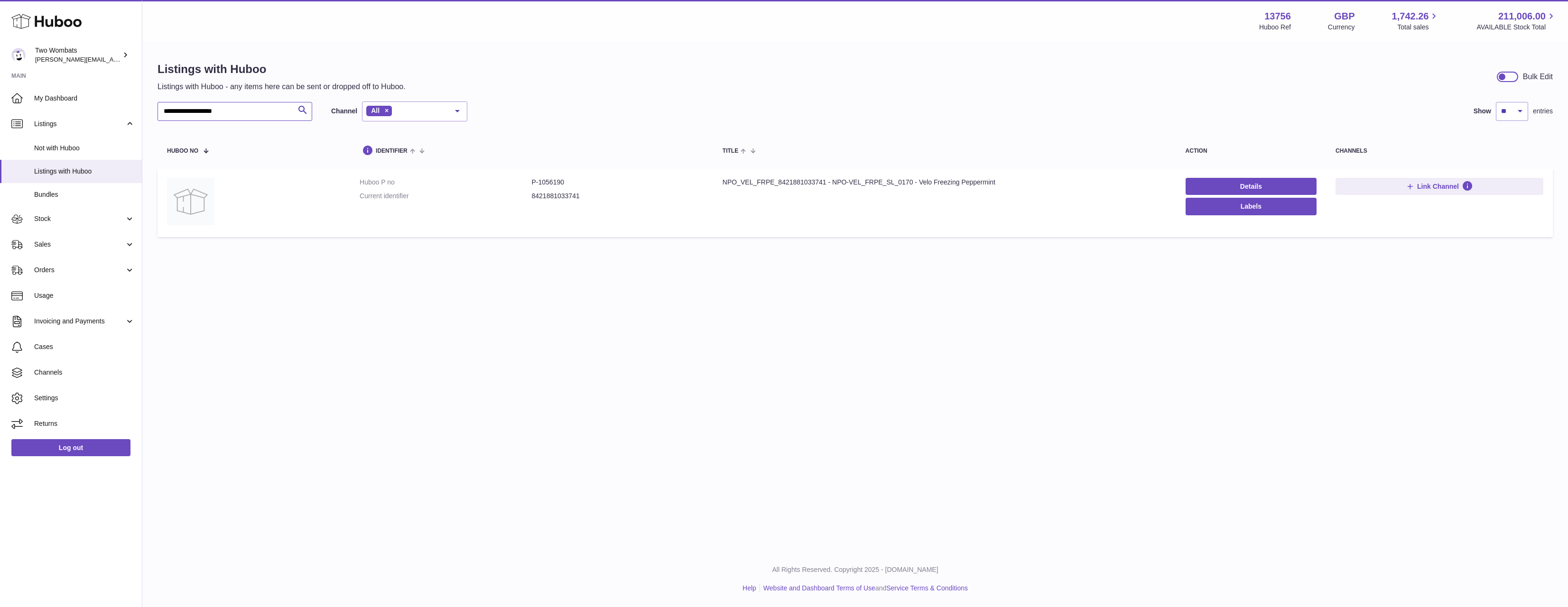
type input "**********"
drag, startPoint x: 952, startPoint y: 177, endPoint x: 524, endPoint y: 202, distance: 428.7
click at [525, 201] on tr "Huboo P no P-1056190 Current identifier 8421881033741 Title NPO_VEL_FRPE_842188…" at bounding box center [855, 202] width 1395 height 69
click at [524, 202] on dl "Huboo P no P-1056190 Current identifier 8421881033741" at bounding box center [531, 192] width 344 height 28
drag, startPoint x: 826, startPoint y: 185, endPoint x: 632, endPoint y: 191, distance: 194.1
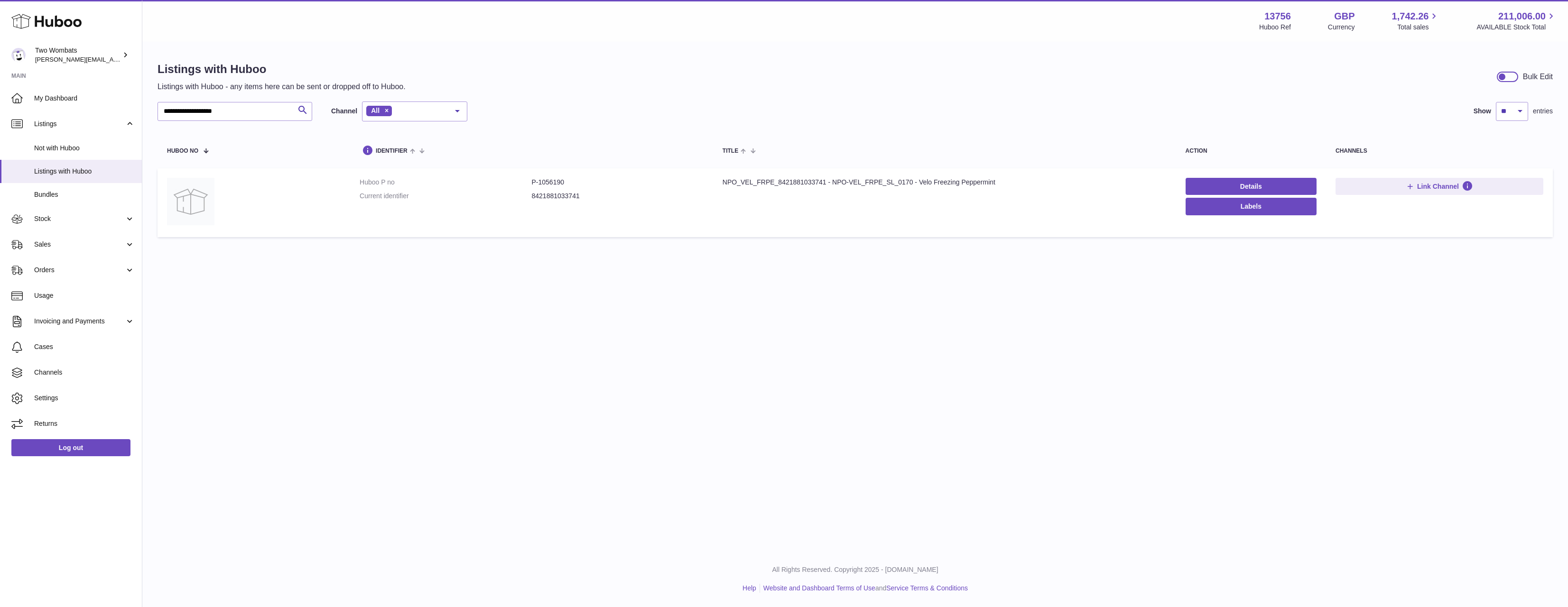
click at [632, 191] on tr "Huboo P no P-1056190 Current identifier 8421881033741 Title NPO_VEL_FRPE_842188…" at bounding box center [855, 202] width 1395 height 69
click at [585, 188] on dl "Huboo P no P-1056190 Current identifier 8421881033741" at bounding box center [531, 192] width 344 height 28
